Goal: Check status: Check status

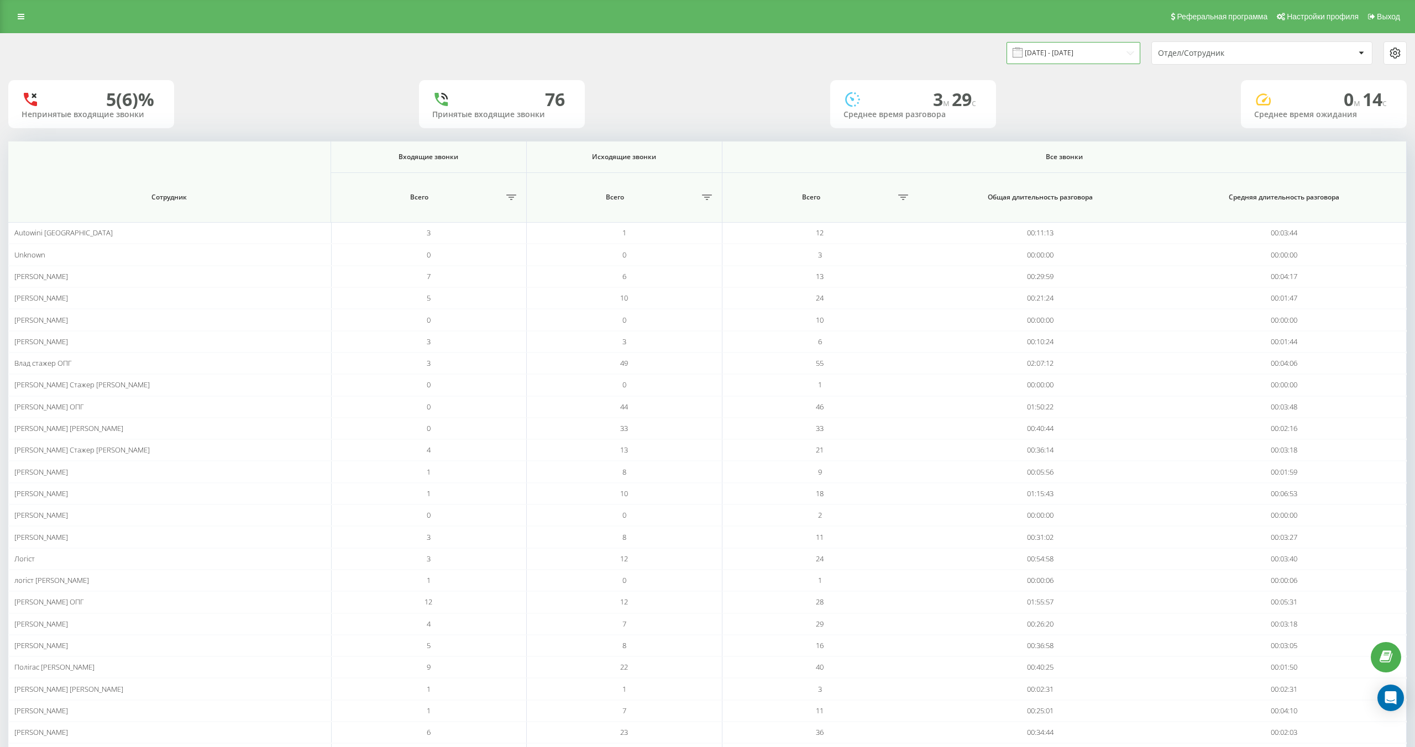
click at [1048, 52] on input "[DATE] - [DATE]" at bounding box center [1073, 53] width 134 height 22
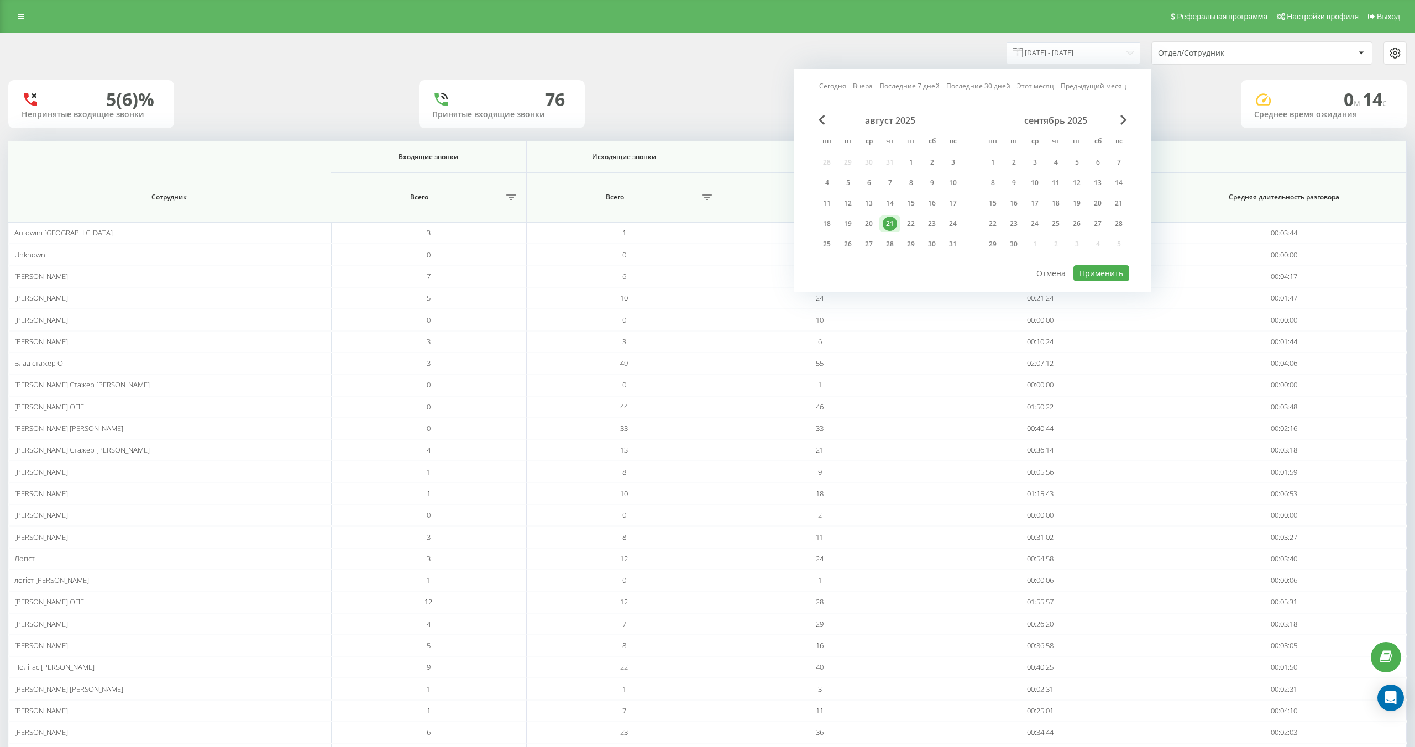
click at [868, 223] on div "20" at bounding box center [869, 224] width 14 height 14
click at [1106, 274] on button "Применить" at bounding box center [1101, 273] width 56 height 16
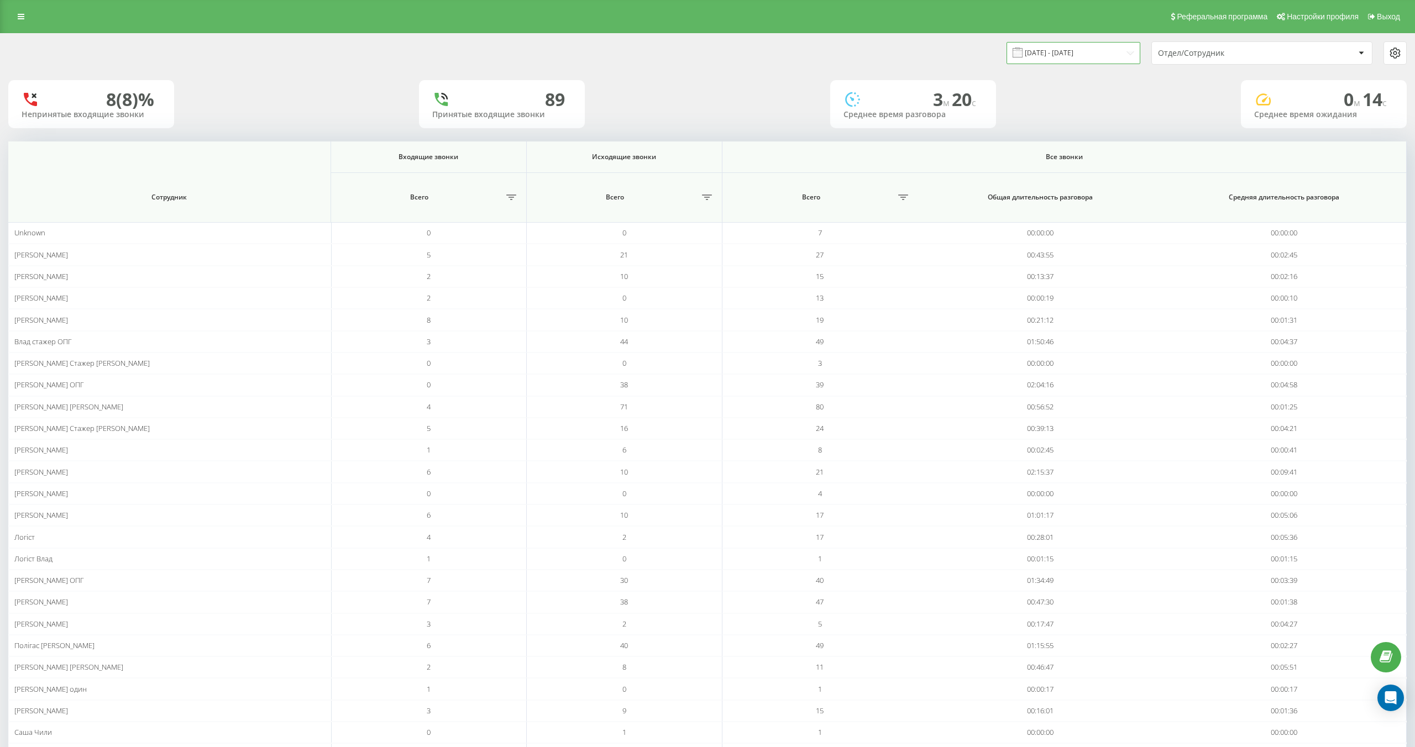
drag, startPoint x: 1052, startPoint y: 51, endPoint x: 1049, endPoint y: 60, distance: 9.3
click at [1052, 51] on input "[DATE] - [DATE]" at bounding box center [1073, 53] width 134 height 22
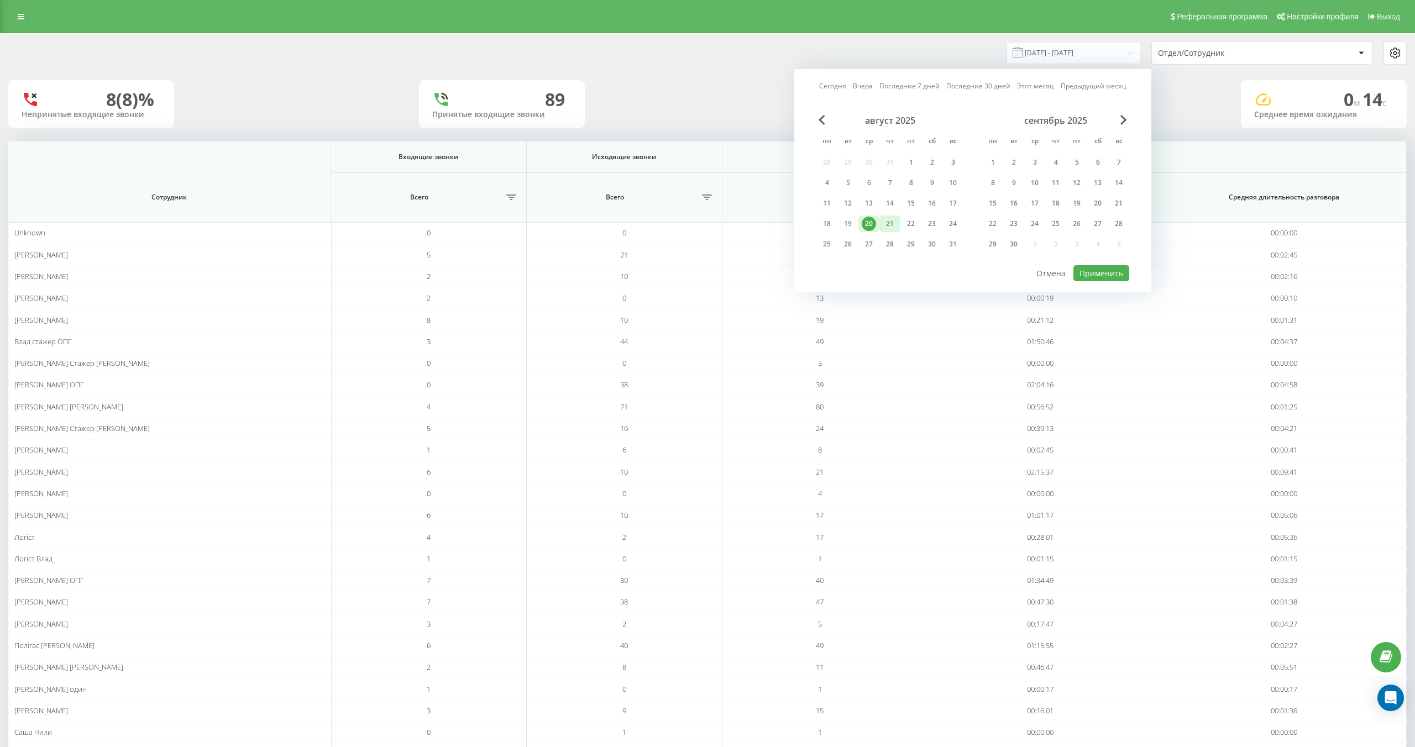
click at [888, 220] on div "21" at bounding box center [890, 224] width 14 height 14
click at [1093, 269] on button "Применить" at bounding box center [1101, 273] width 56 height 16
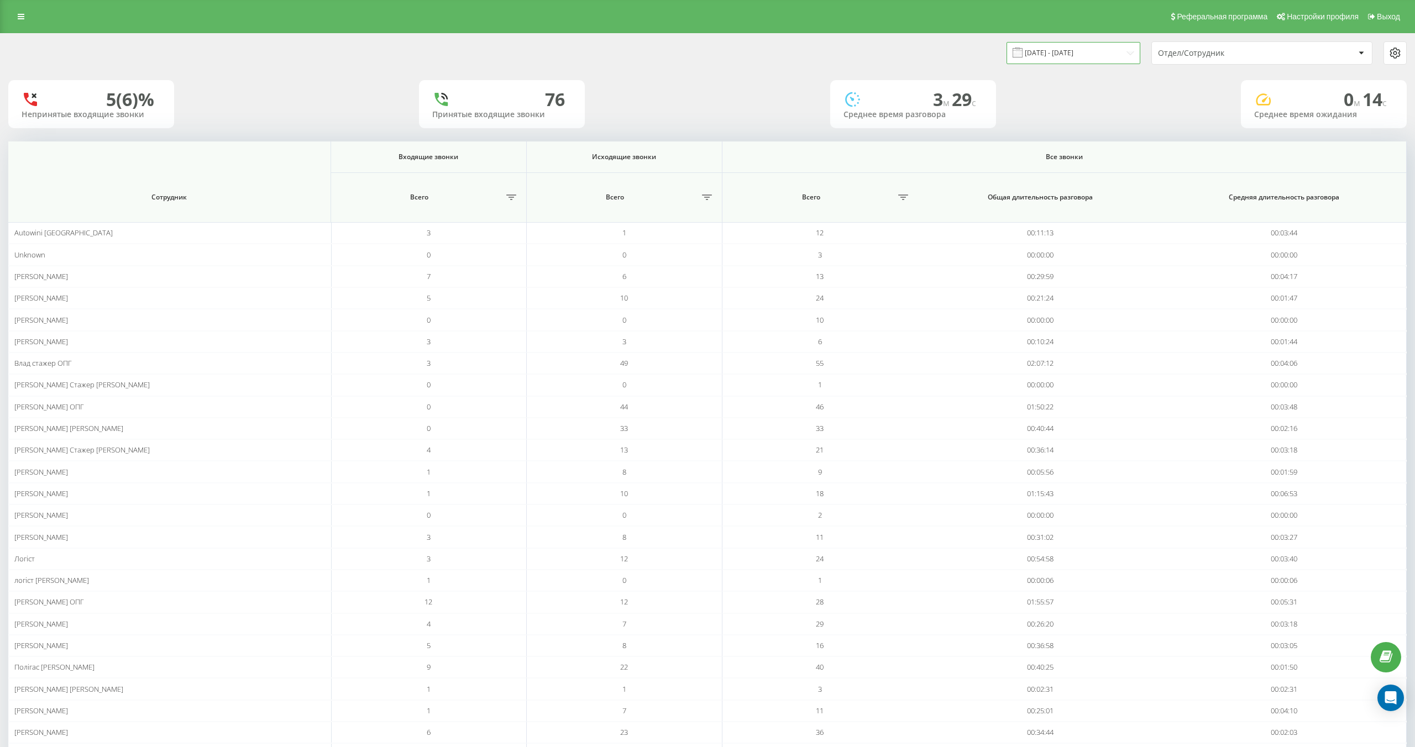
click at [1044, 58] on input "[DATE] - [DATE]" at bounding box center [1073, 53] width 134 height 22
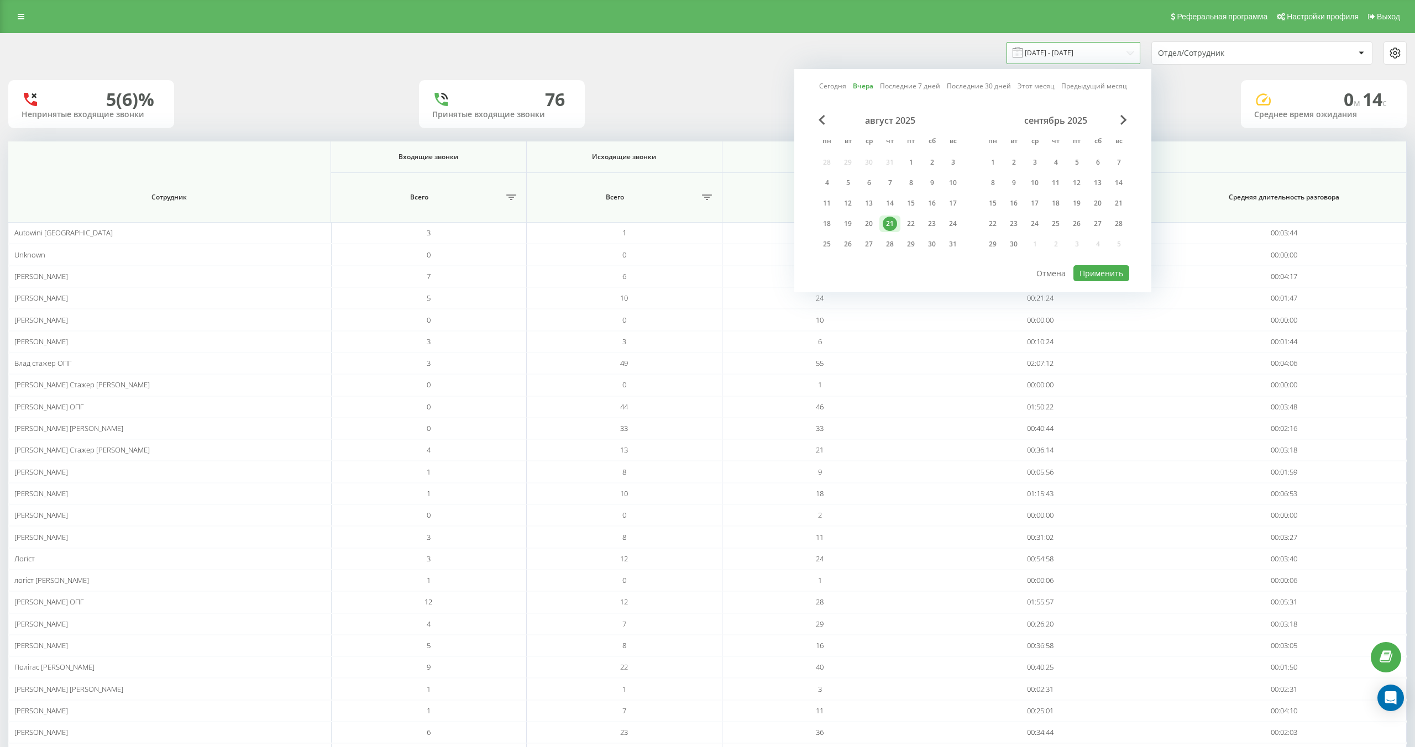
scroll to position [1, 0]
click at [911, 160] on div "1" at bounding box center [911, 161] width 14 height 14
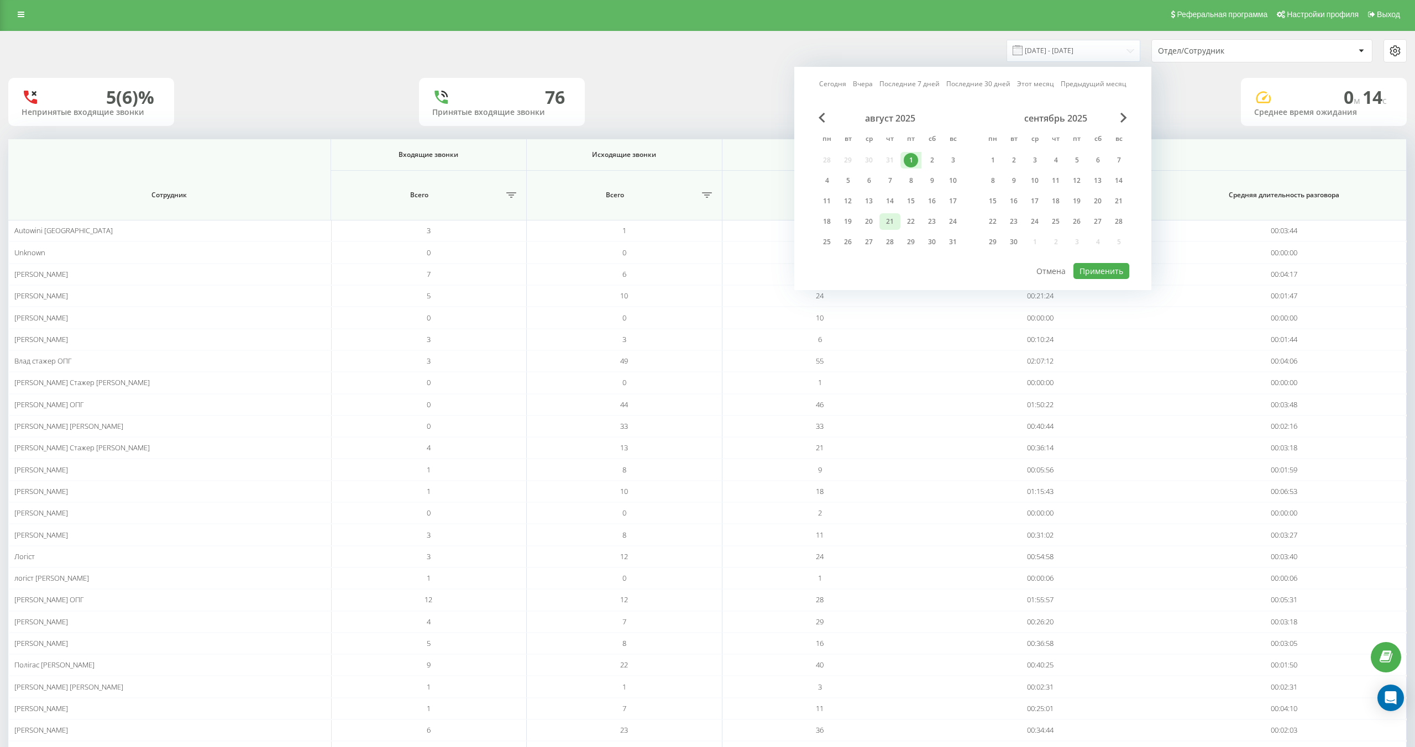
click at [885, 221] on div "21" at bounding box center [890, 221] width 14 height 14
click at [1095, 266] on button "Применить" at bounding box center [1101, 271] width 56 height 16
type input "[DATE] - [DATE]"
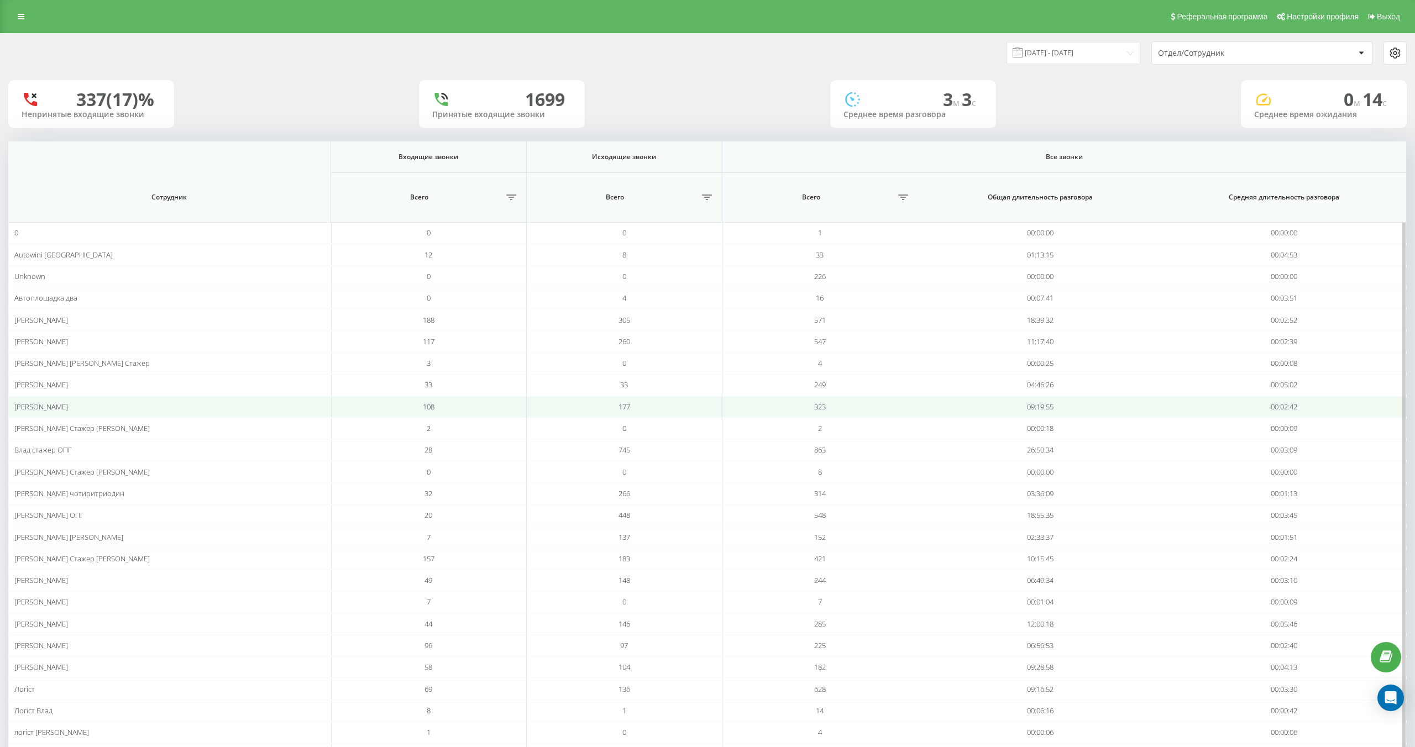
scroll to position [1, 0]
